Goal: Check status: Check status

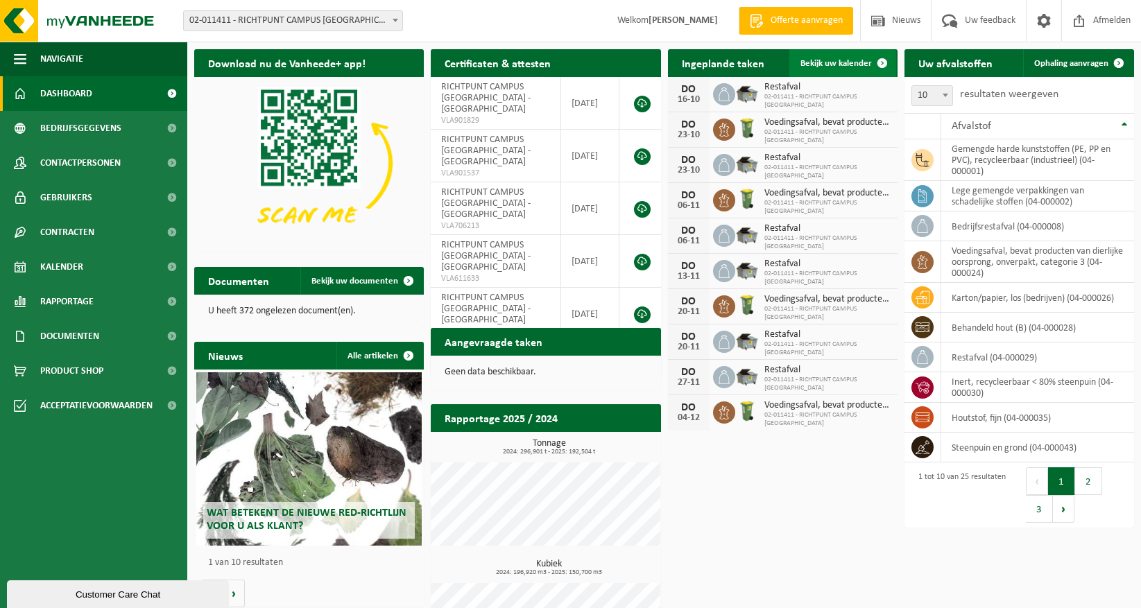
click at [837, 59] on span "Bekijk uw kalender" at bounding box center [836, 63] width 71 height 9
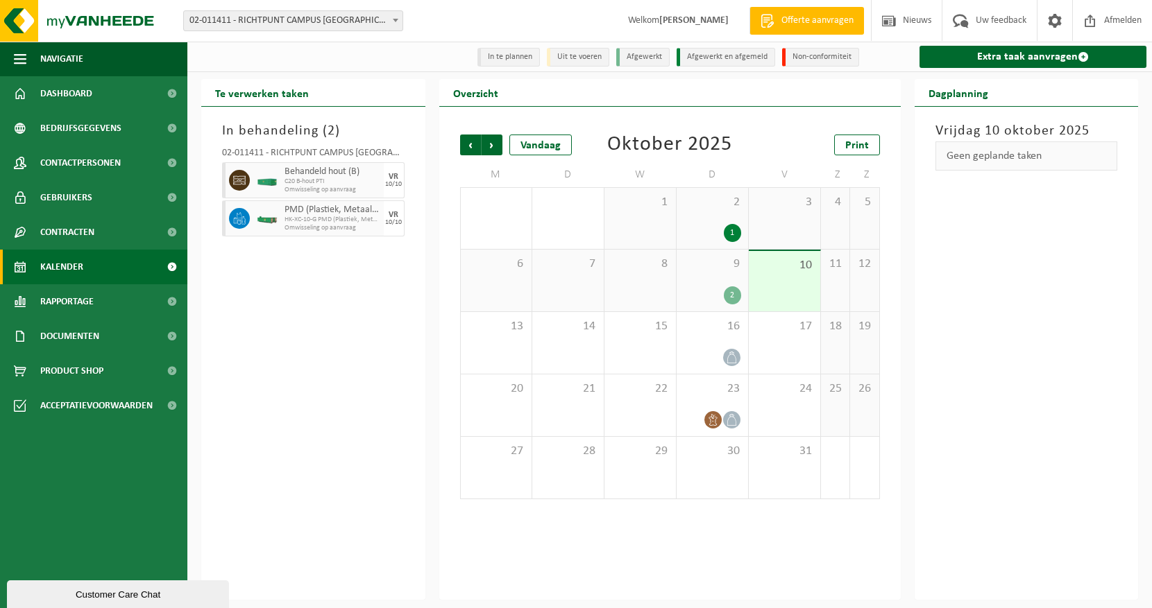
click at [705, 239] on div "1" at bounding box center [712, 233] width 58 height 18
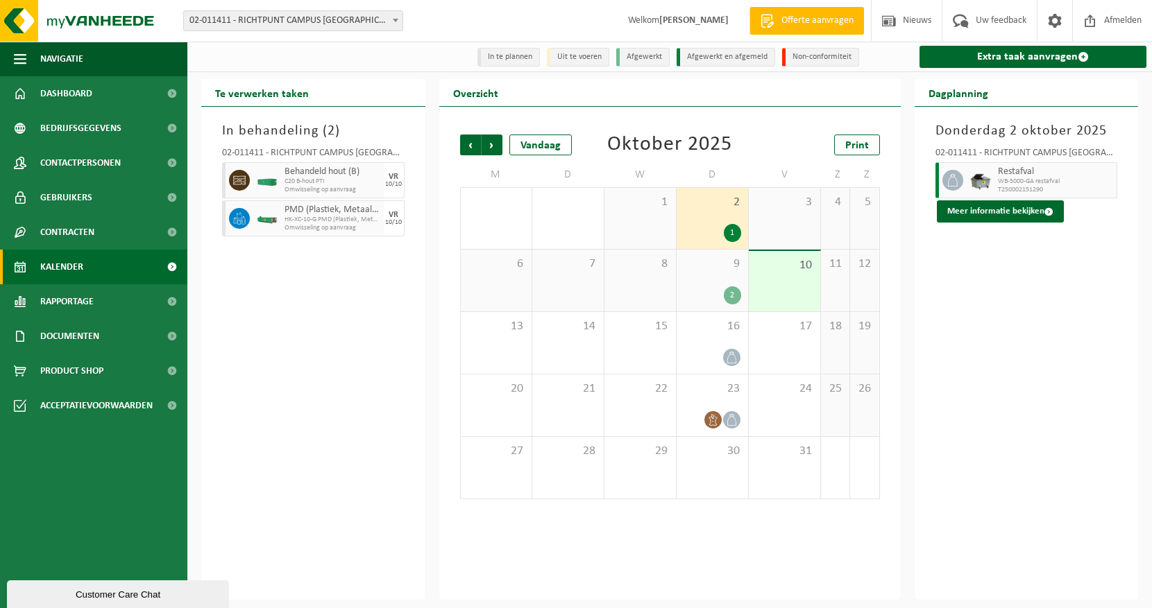
click at [715, 276] on div "9 2" at bounding box center [711, 281] width 71 height 62
